Goal: Transaction & Acquisition: Download file/media

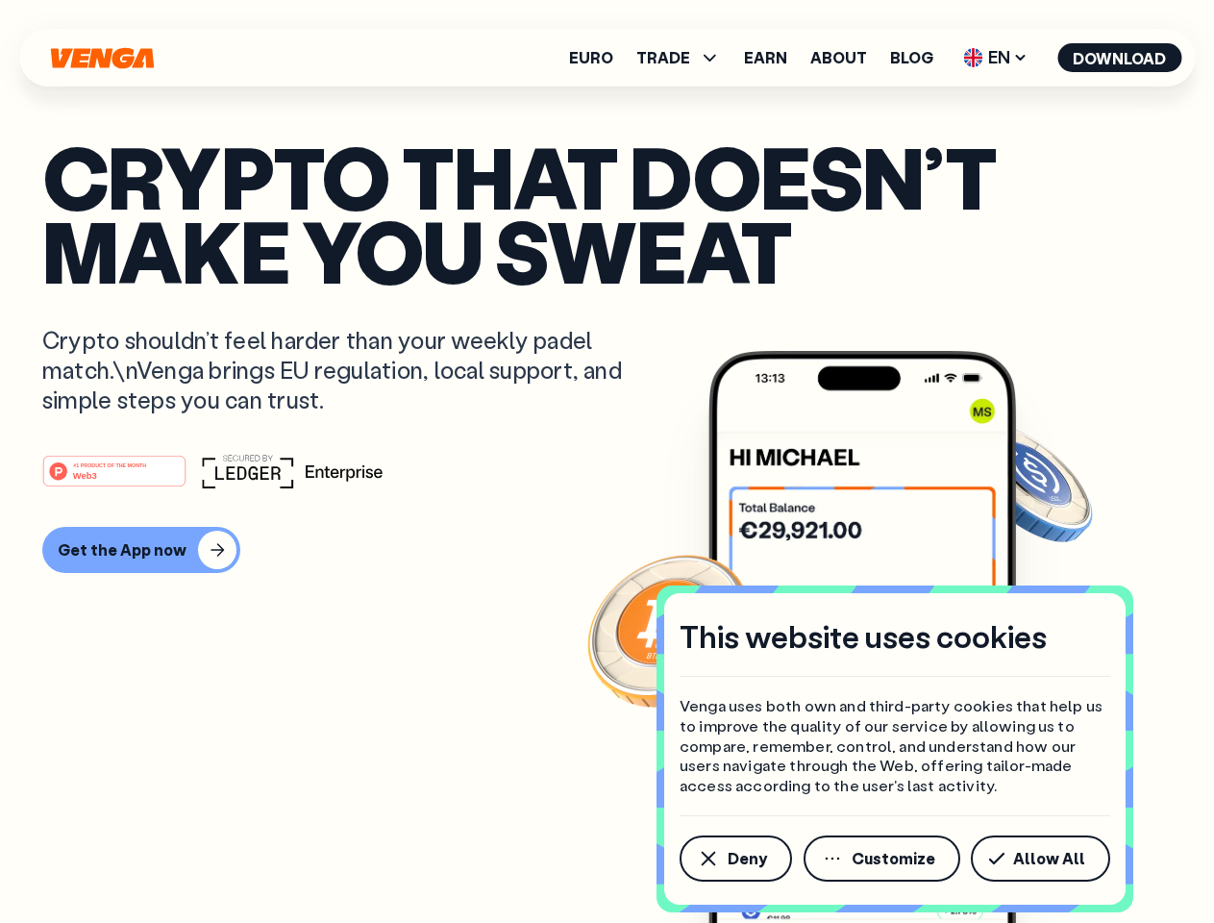
click at [606, 461] on div "#1 PRODUCT OF THE MONTH Web3" at bounding box center [606, 471] width 1129 height 35
click at [734, 858] on span "Deny" at bounding box center [747, 858] width 39 height 15
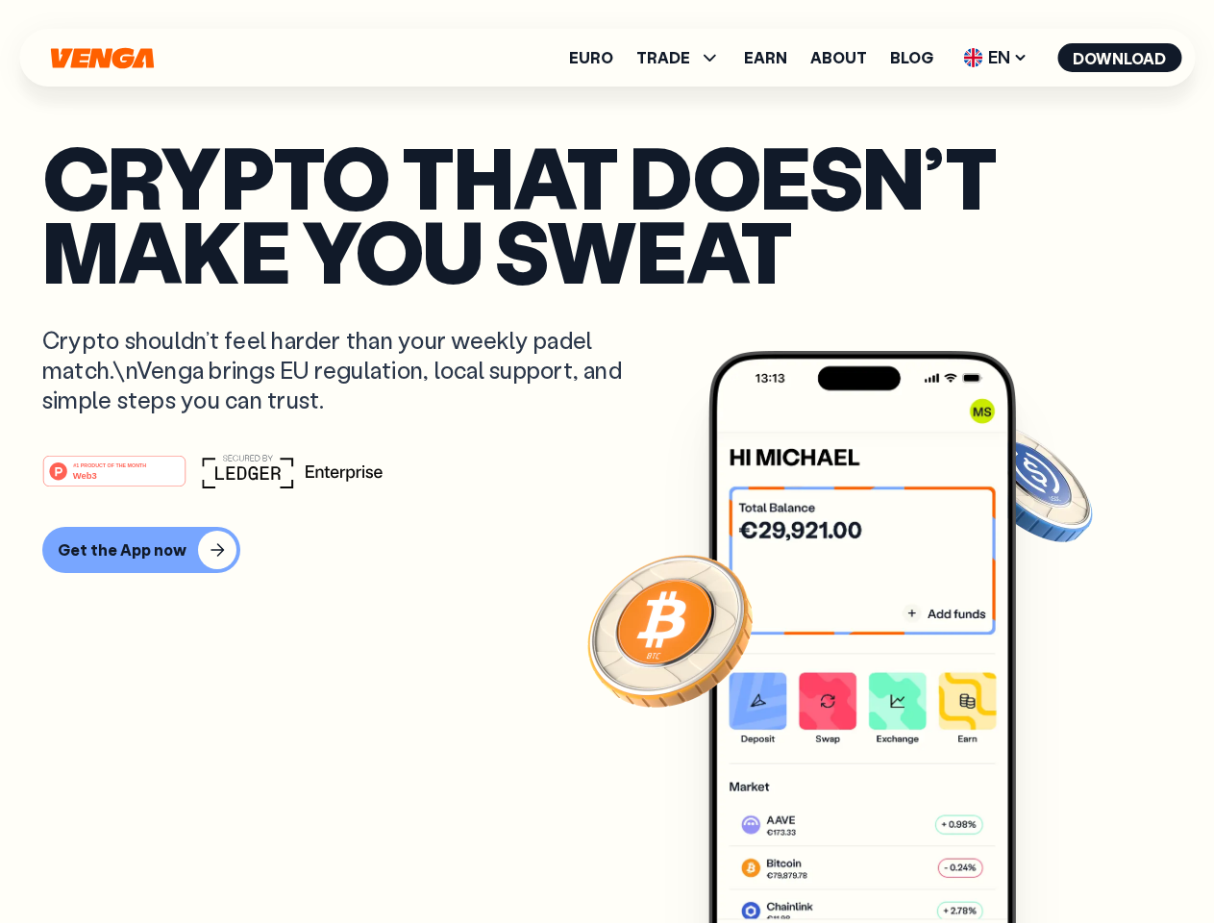
click at [883, 858] on img at bounding box center [862, 673] width 308 height 644
click at [1044, 858] on article "Crypto that doesn’t make you sweat Crypto shouldn’t feel harder than your weekl…" at bounding box center [606, 499] width 1129 height 721
click at [684, 58] on span "TRADE" at bounding box center [663, 57] width 54 height 15
click at [996, 58] on span "EN" at bounding box center [995, 57] width 78 height 31
click at [1120, 58] on button "Download" at bounding box center [1119, 57] width 124 height 29
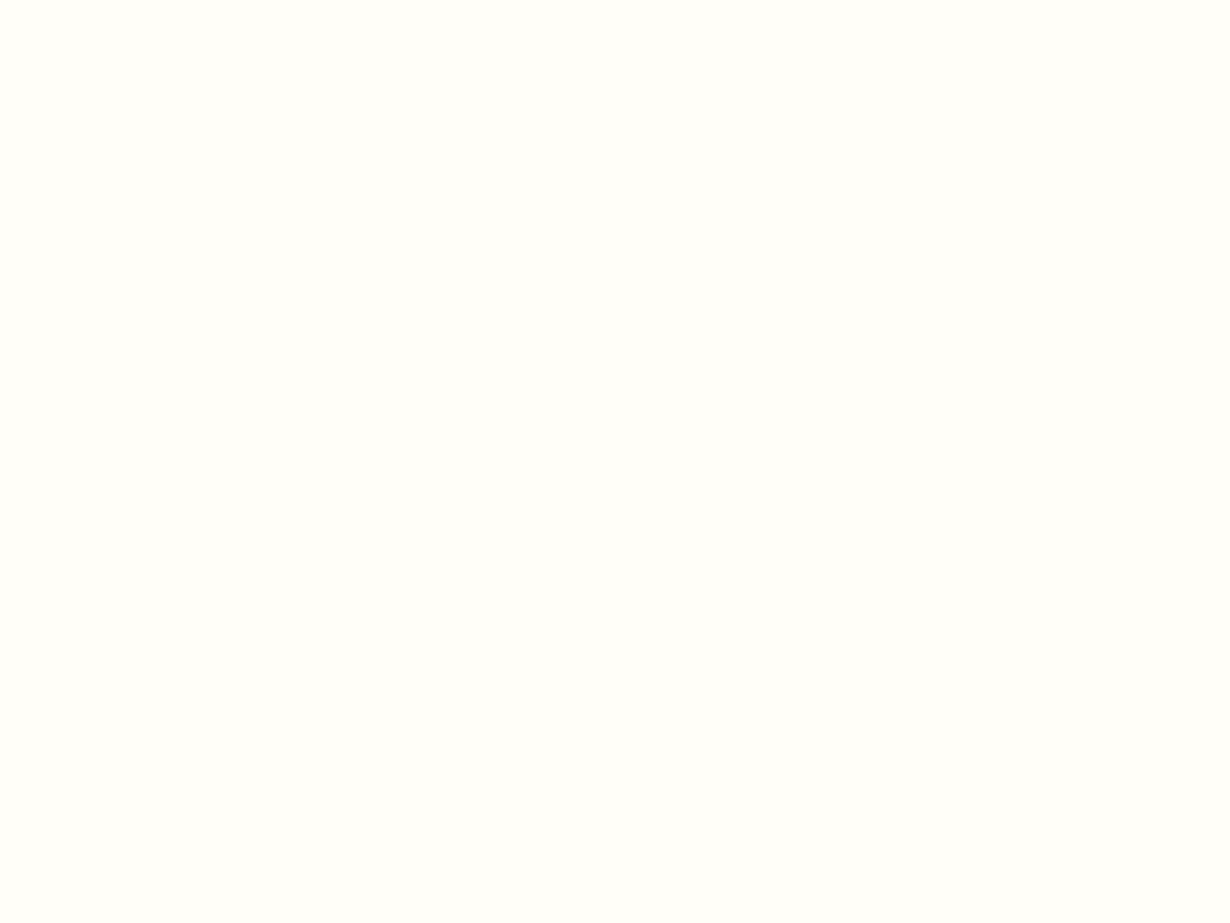
click at [138, 0] on html "This website uses cookies Venga uses both own and third-party cookies that help…" at bounding box center [615, 0] width 1230 height 0
click at [117, 0] on html "This website uses cookies Venga uses both own and third-party cookies that help…" at bounding box center [615, 0] width 1230 height 0
